Goal: Check status: Check status

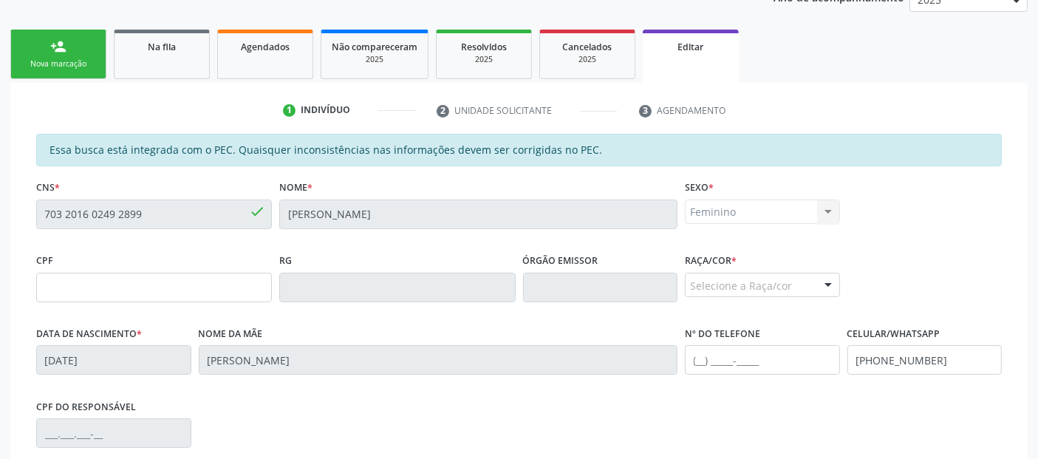
scroll to position [213, 0]
click at [281, 43] on span "Agendados" at bounding box center [265, 46] width 49 height 13
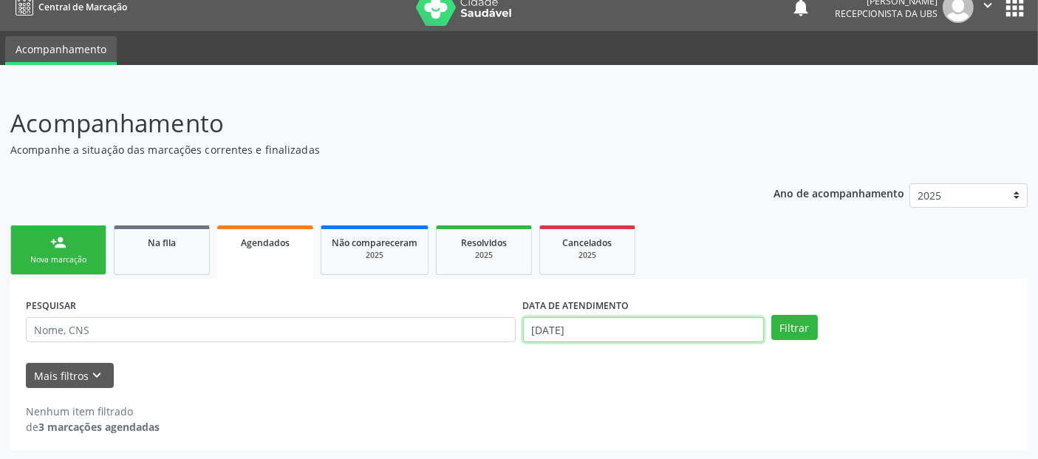
scroll to position [107, 0]
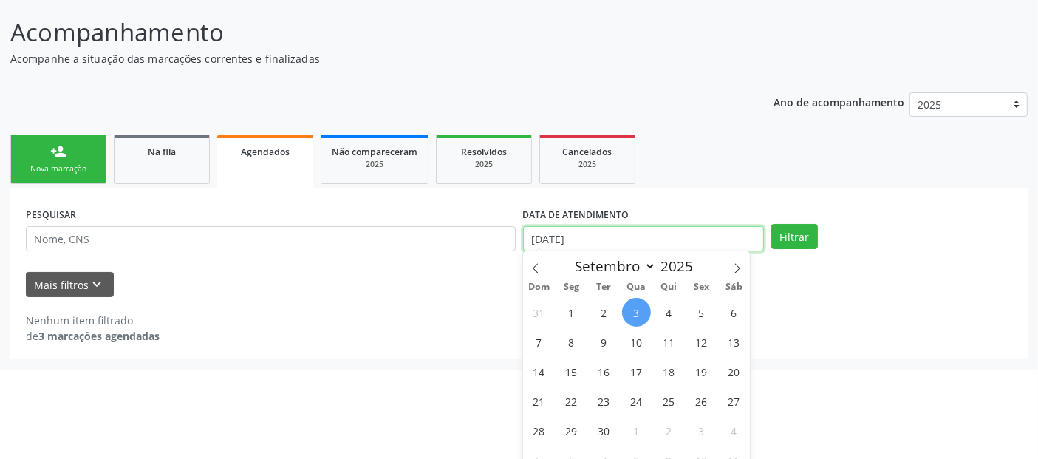
click at [659, 323] on body "Central de Marcação notifications [PERSON_NAME] Recepcionista da UBS  Configur…" at bounding box center [519, 122] width 1038 height 459
click at [606, 237] on input "[DATE]" at bounding box center [643, 238] width 241 height 25
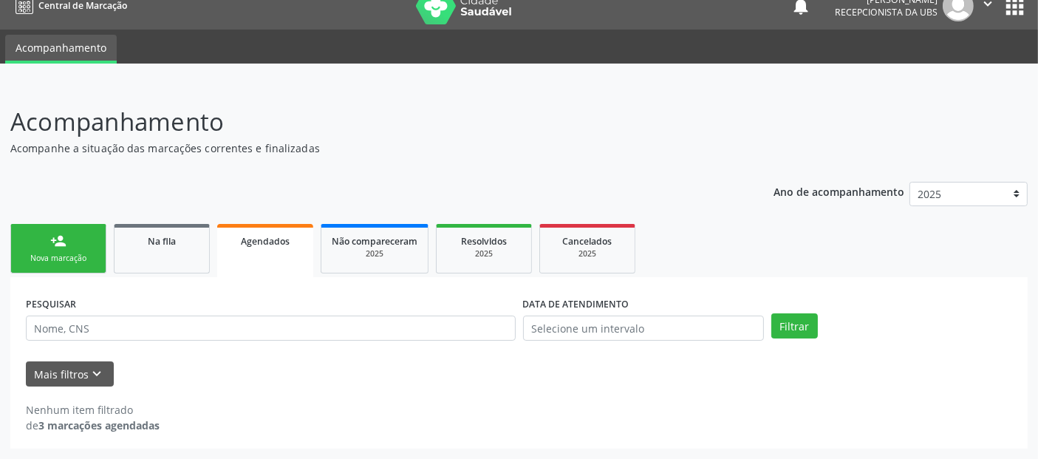
scroll to position [16, 0]
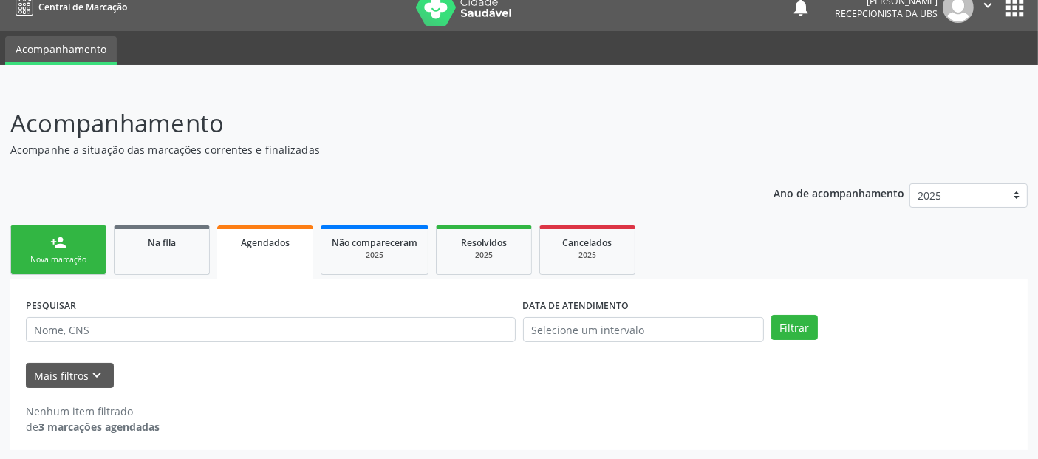
click at [1000, 295] on div "PESQUISAR DATA DE ATENDIMENTO Filtrar UNIDADE EXECUTANTE Selecione uma unidade …" at bounding box center [518, 363] width 1017 height 171
click at [57, 377] on button "Mais filtros keyboard_arrow_down" at bounding box center [70, 376] width 88 height 26
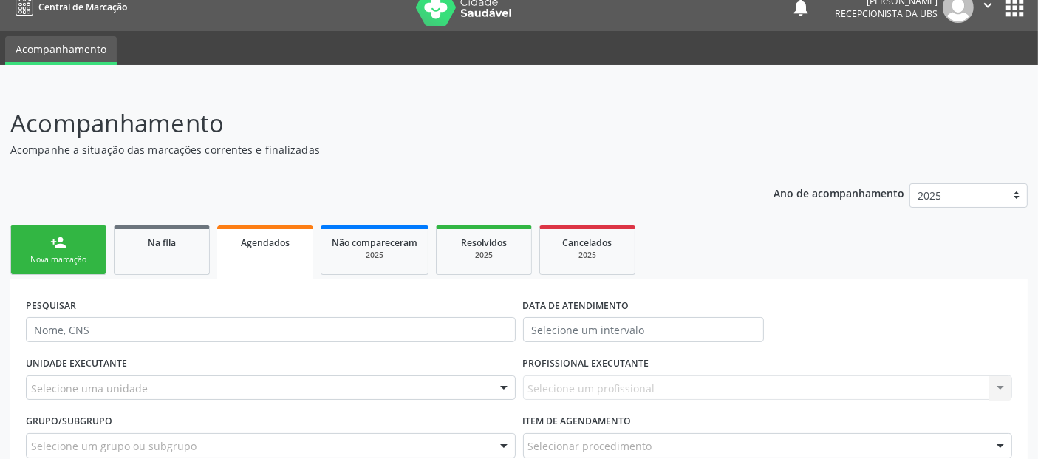
scroll to position [166, 0]
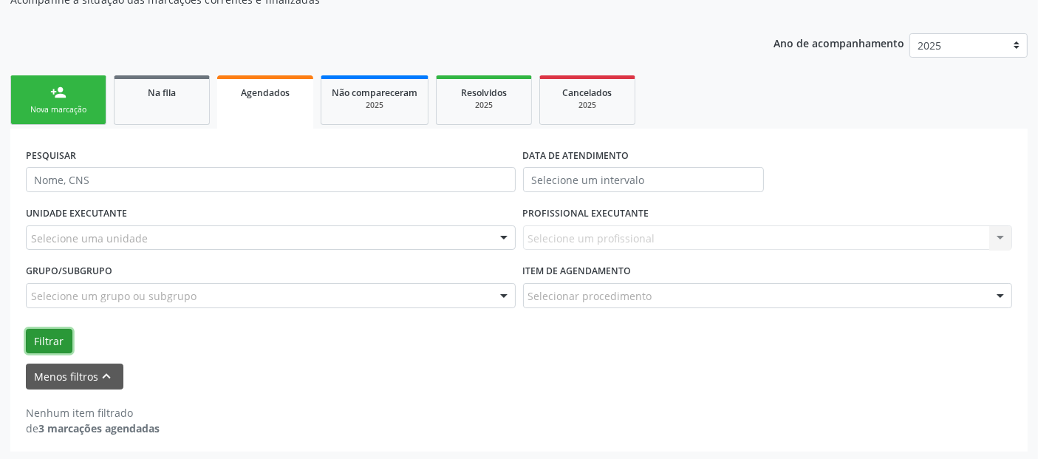
click at [33, 330] on button "Filtrar" at bounding box center [49, 341] width 47 height 25
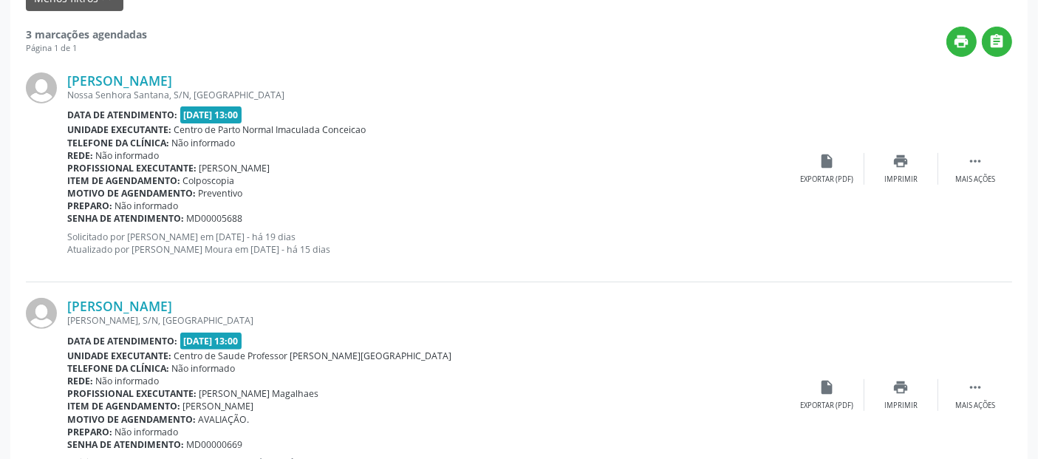
scroll to position [519, 0]
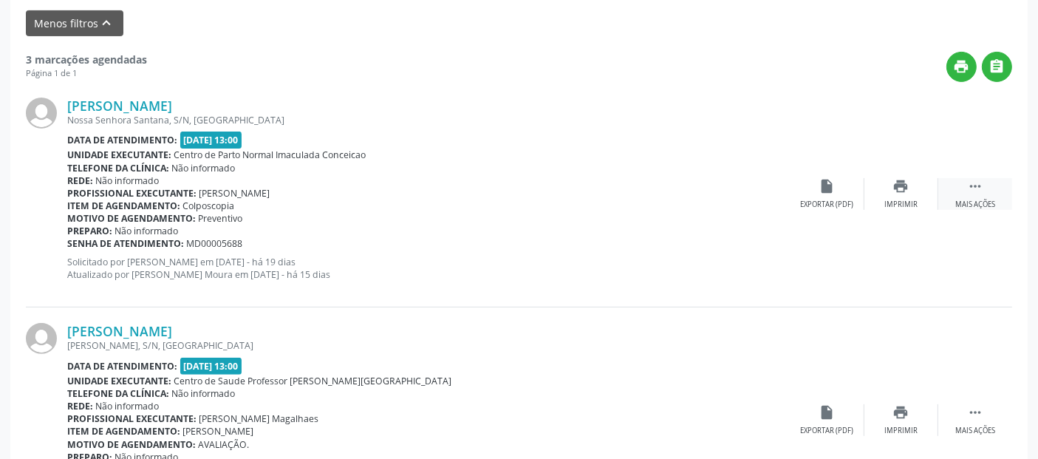
click at [968, 186] on icon "" at bounding box center [975, 186] width 16 height 16
click at [643, 331] on div "[PERSON_NAME]" at bounding box center [428, 331] width 723 height 16
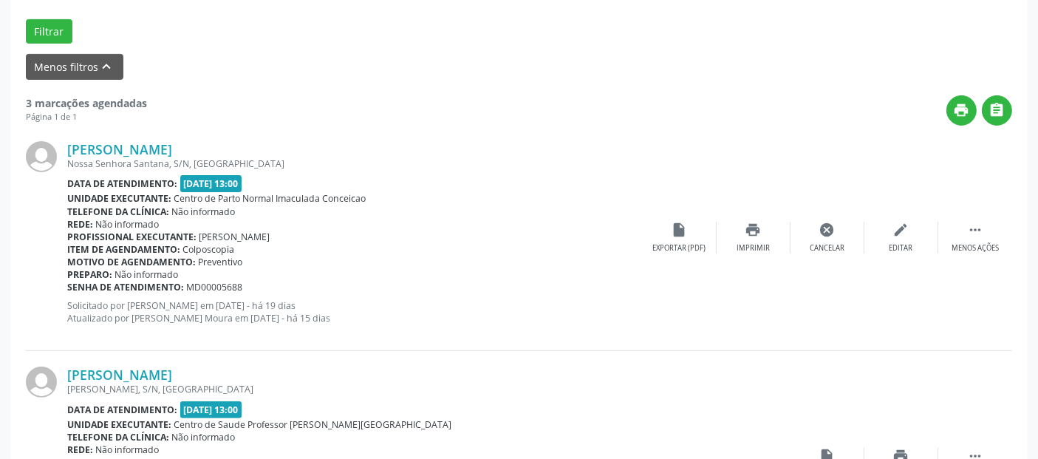
scroll to position [477, 0]
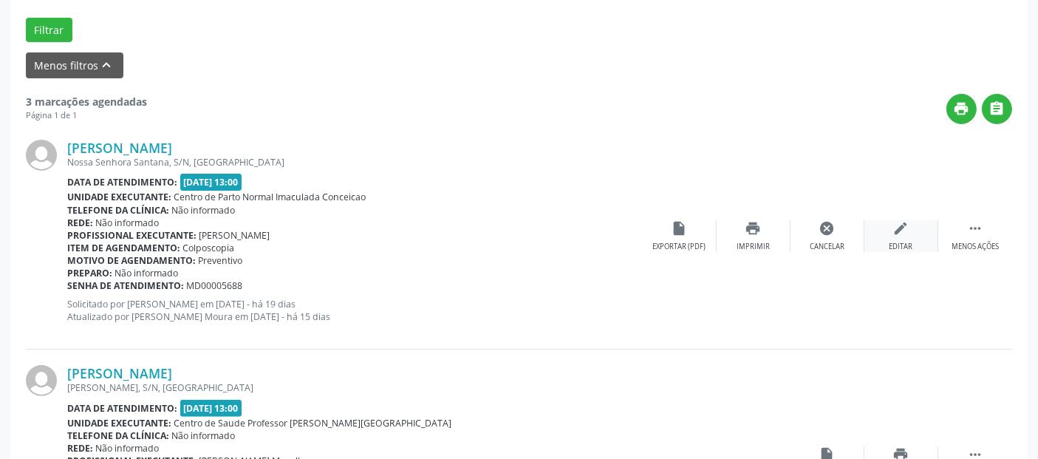
click at [906, 236] on div "edit Editar" at bounding box center [901, 236] width 74 height 32
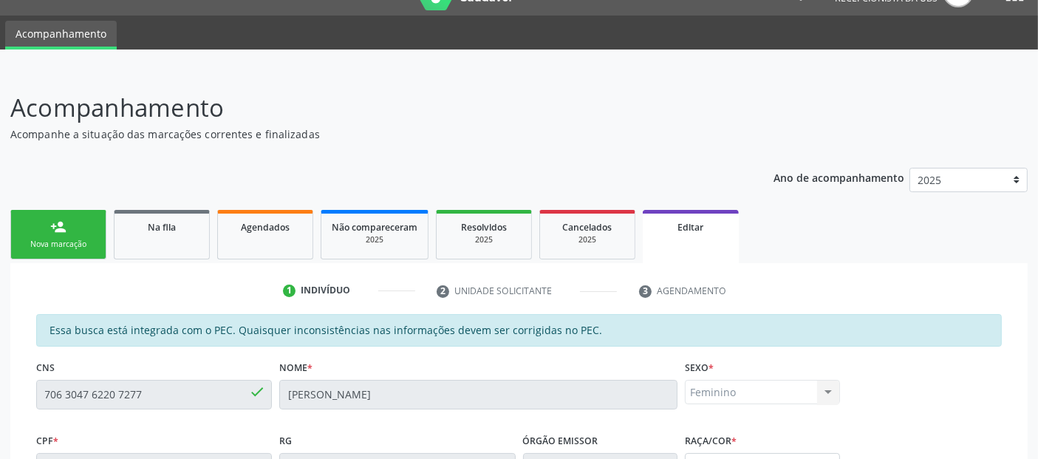
scroll to position [8, 0]
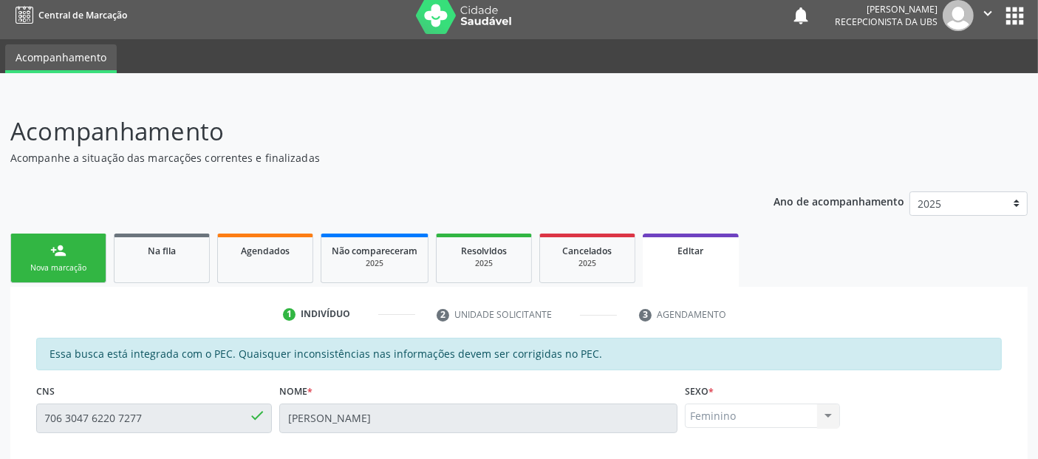
click at [930, 134] on header "Acompanhamento Acompanhe a situação das marcações correntes e finalizadas Relat…" at bounding box center [518, 139] width 1017 height 52
